Goal: Browse casually

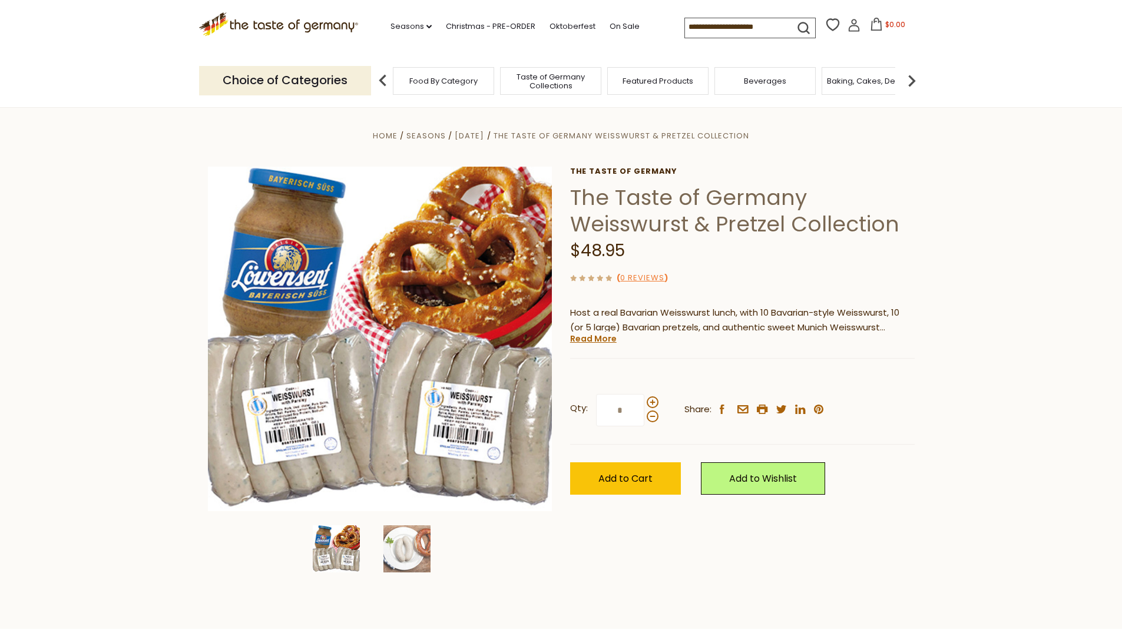
scroll to position [1474, 0]
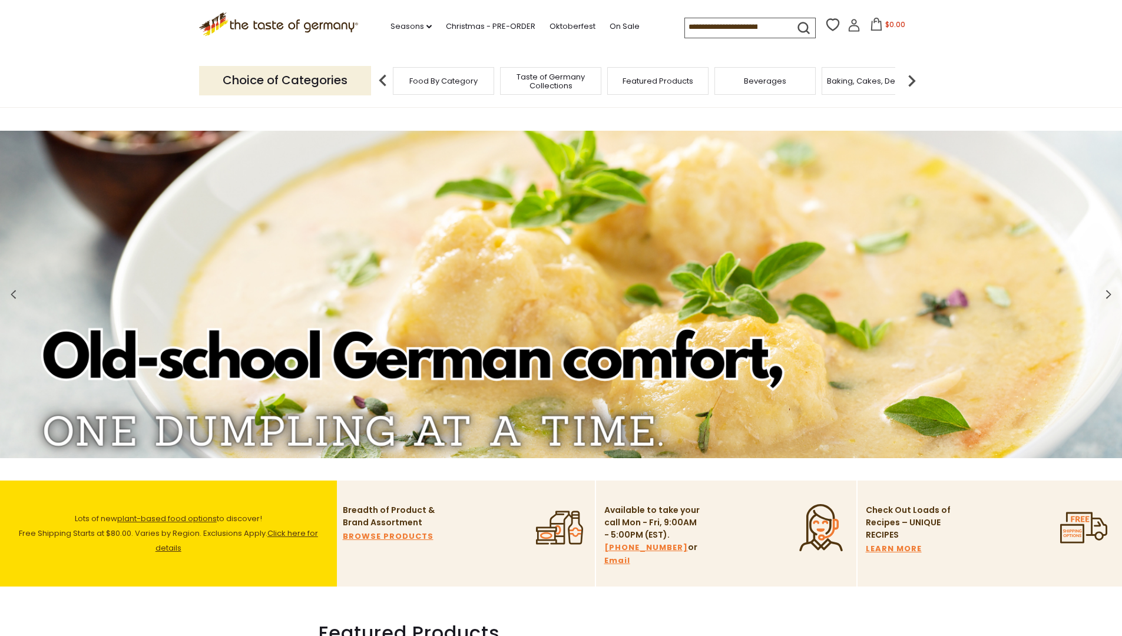
scroll to position [1451, 0]
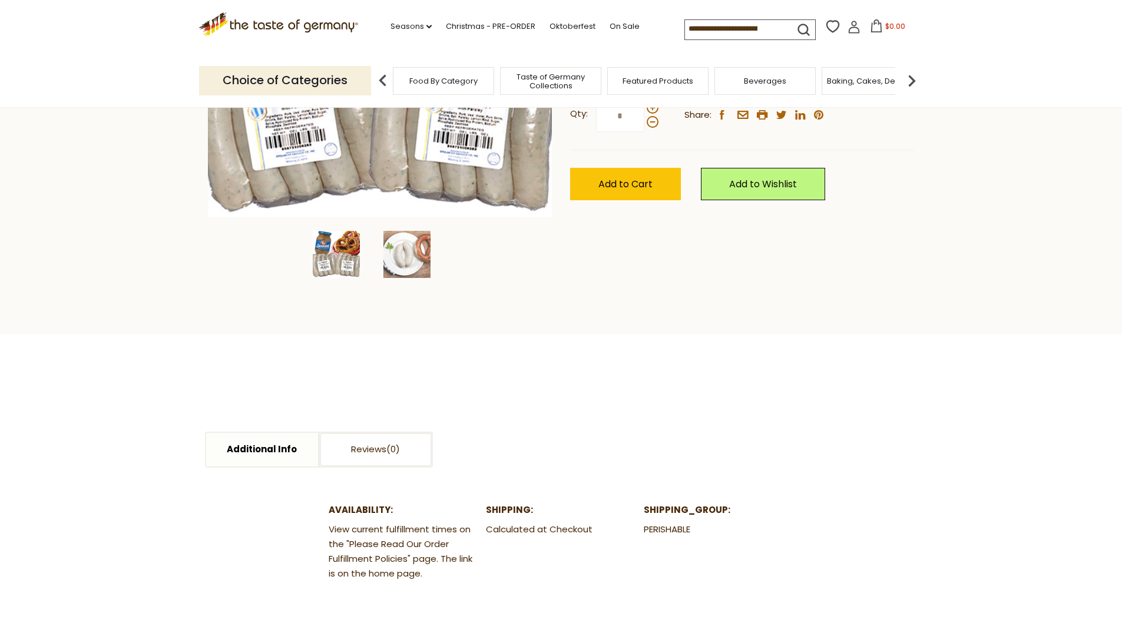
scroll to position [1474, 0]
